Goal: Find specific page/section: Find specific page/section

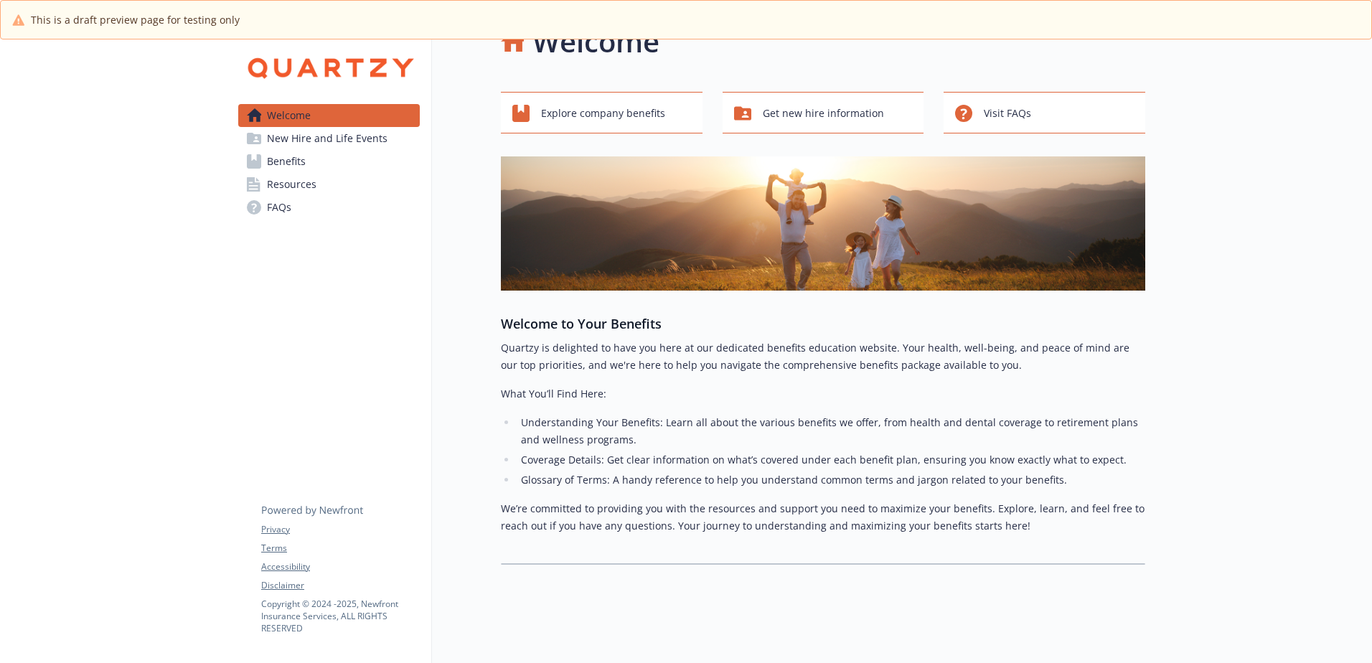
scroll to position [52, 0]
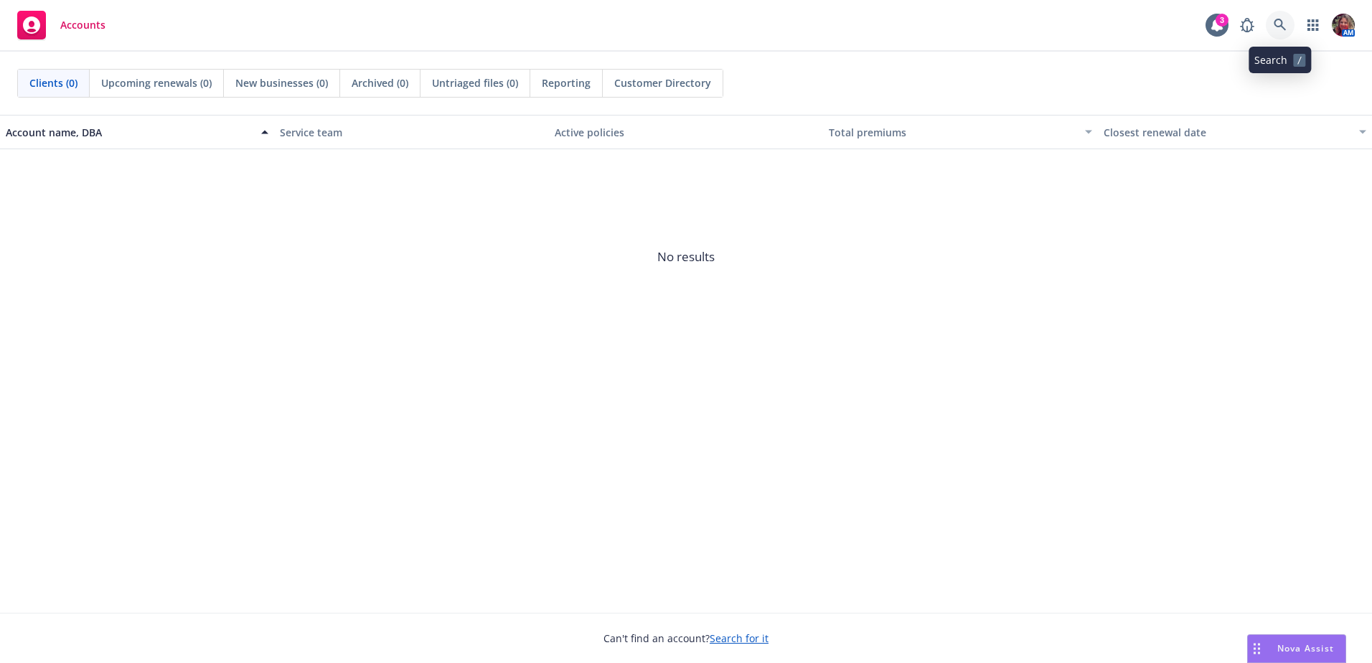
click at [1281, 36] on link at bounding box center [1279, 25] width 29 height 29
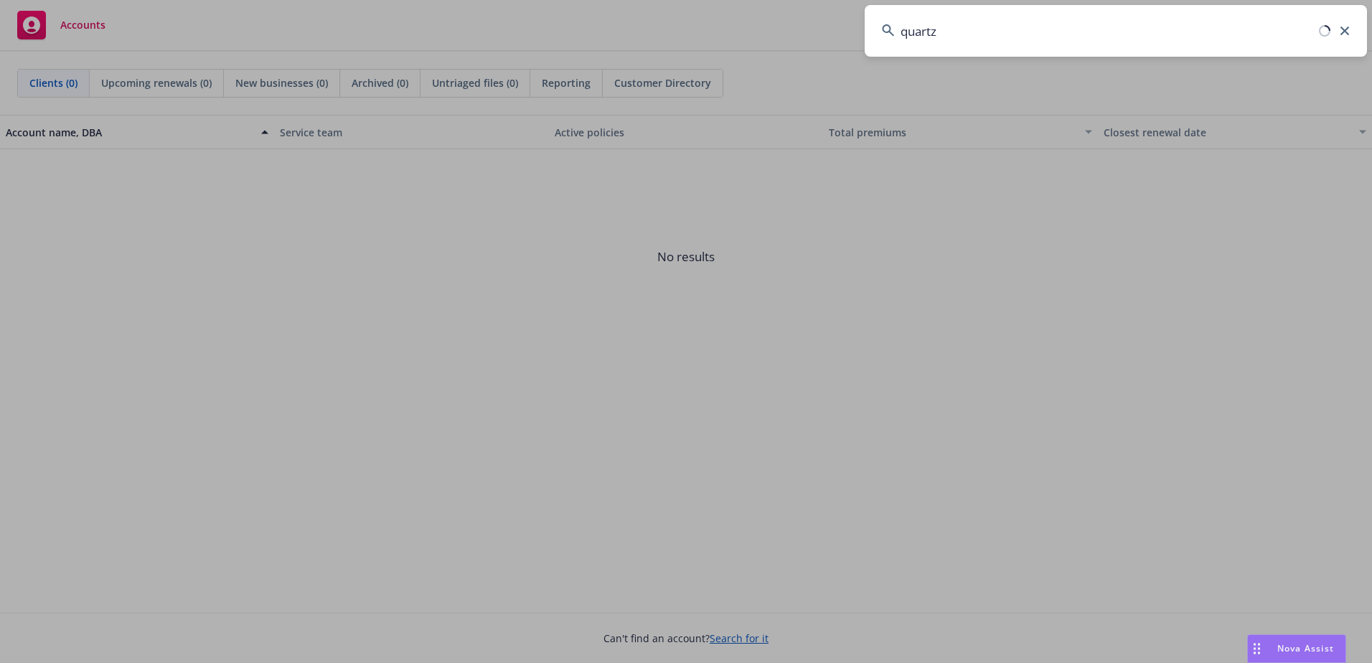
type input "quartzy"
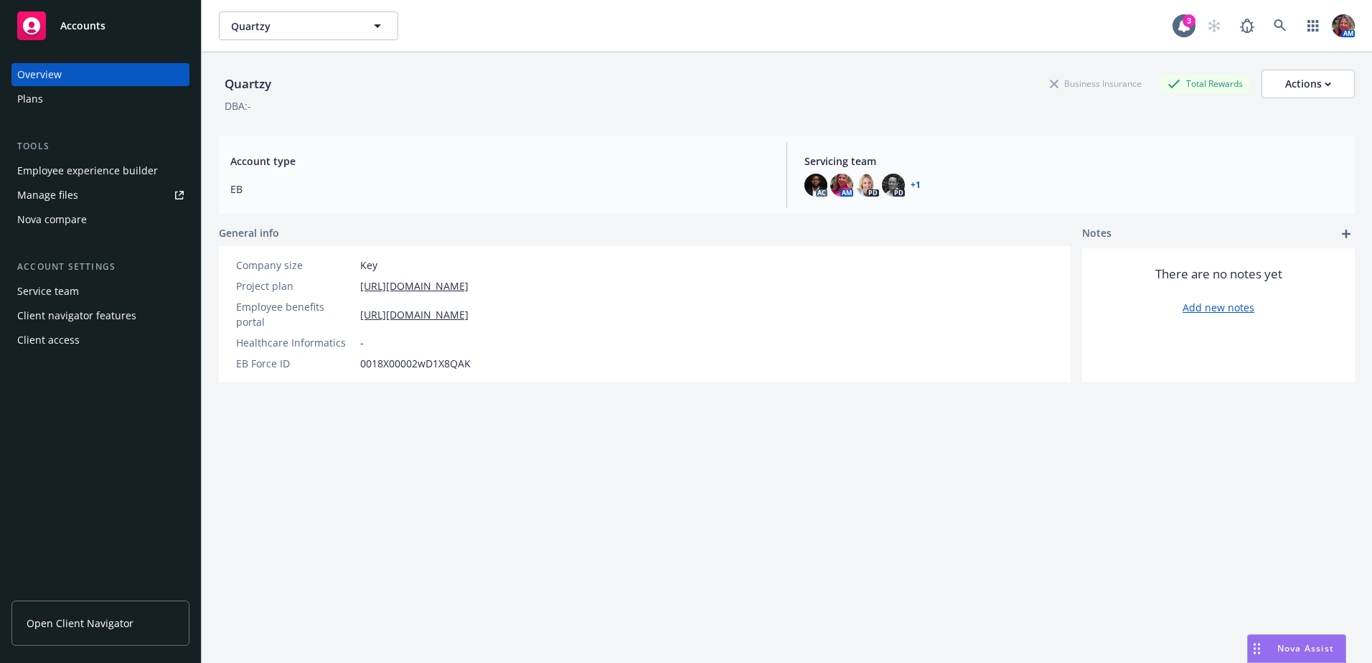
click at [66, 176] on div "Employee experience builder" at bounding box center [87, 170] width 141 height 23
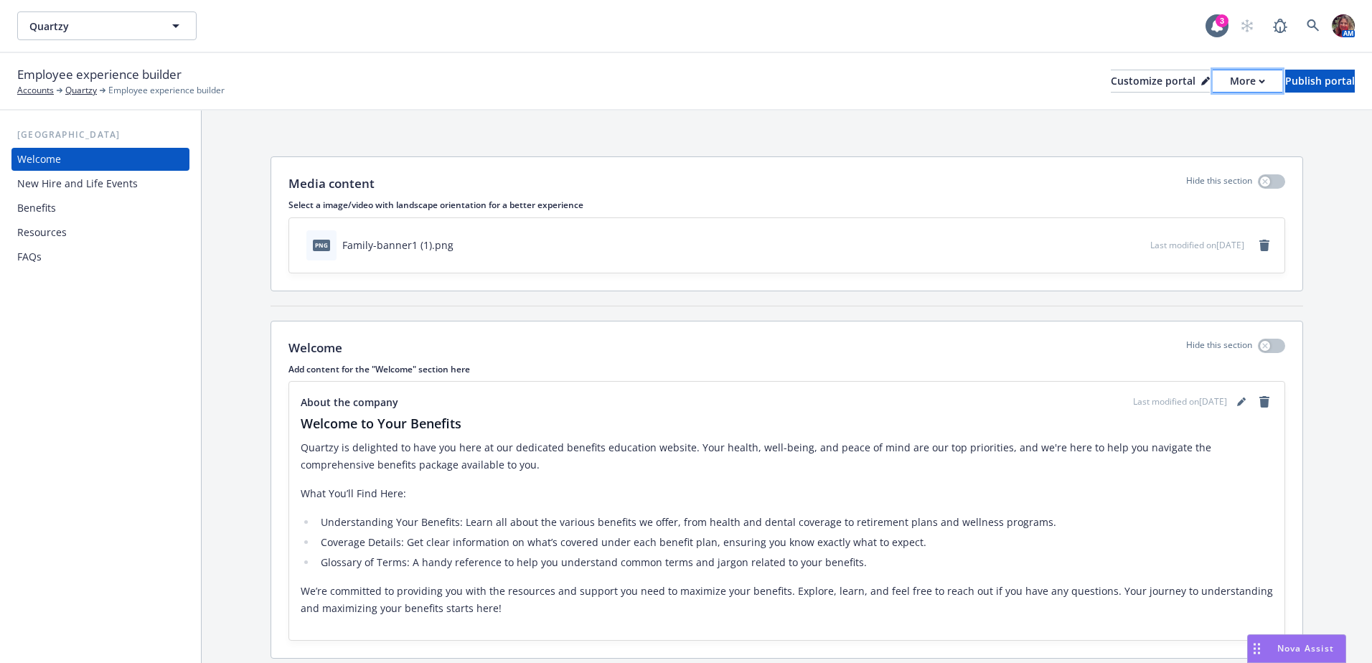
click at [1230, 79] on div "More" at bounding box center [1247, 81] width 35 height 22
click at [1189, 137] on link "Copy portal link" at bounding box center [1170, 142] width 131 height 29
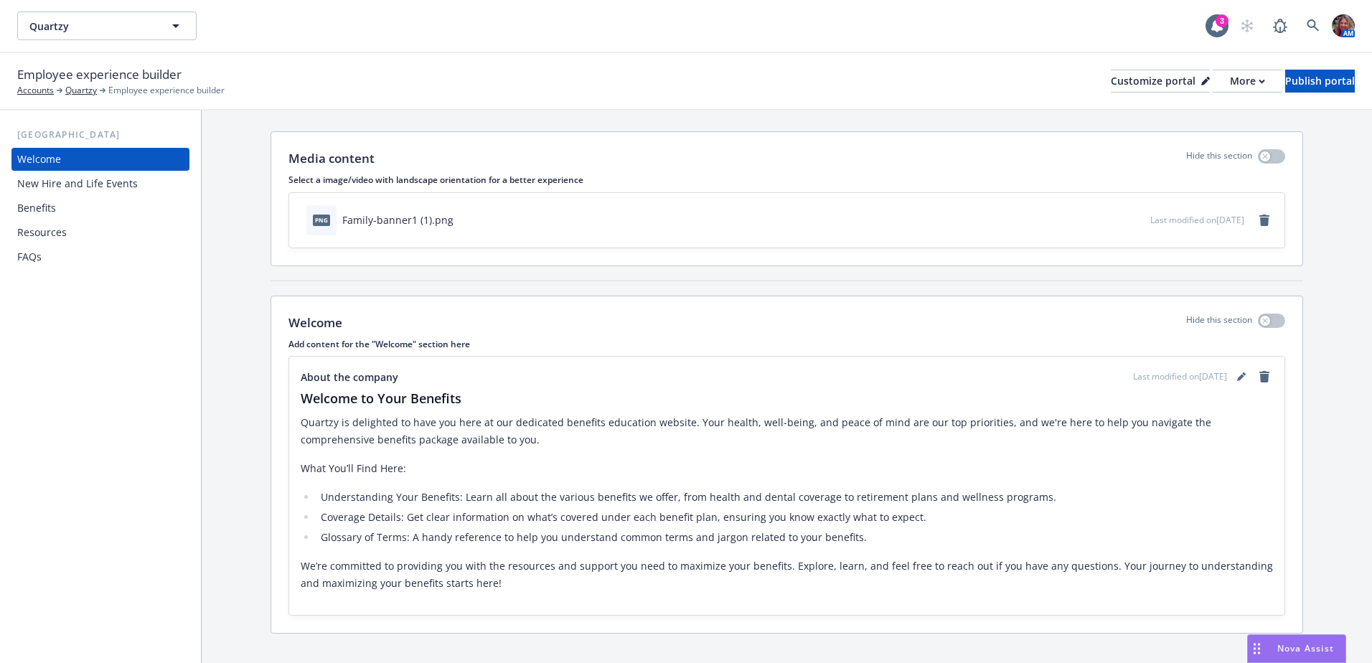
scroll to position [47, 0]
